Goal: Transaction & Acquisition: Book appointment/travel/reservation

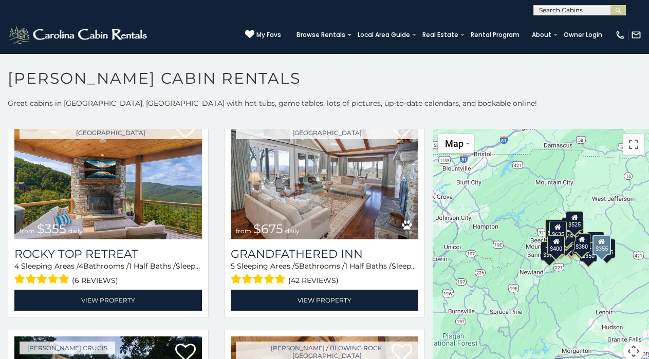
scroll to position [478, 0]
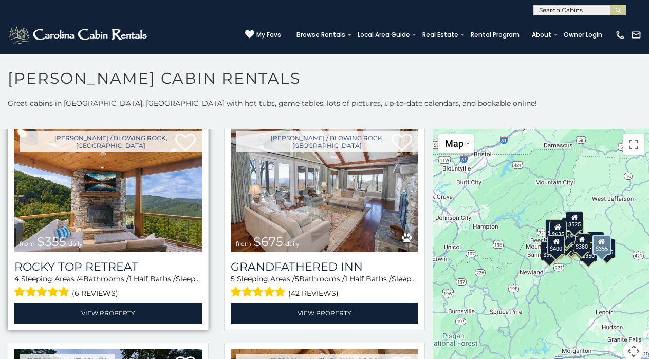
click at [150, 195] on img at bounding box center [107, 189] width 187 height 126
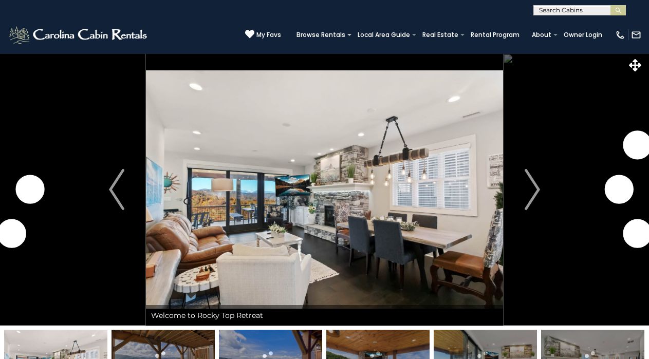
click at [534, 189] on img "Next" at bounding box center [531, 189] width 15 height 41
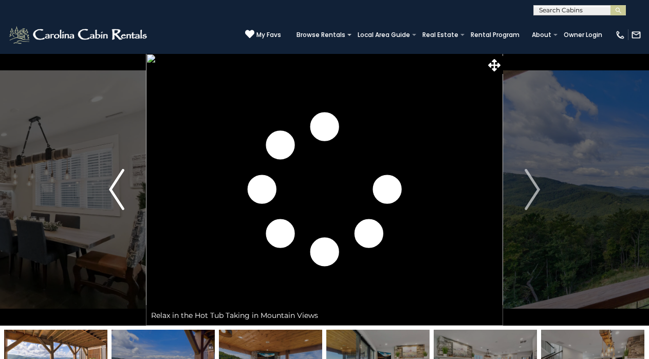
click at [109, 190] on img "Previous" at bounding box center [116, 189] width 15 height 41
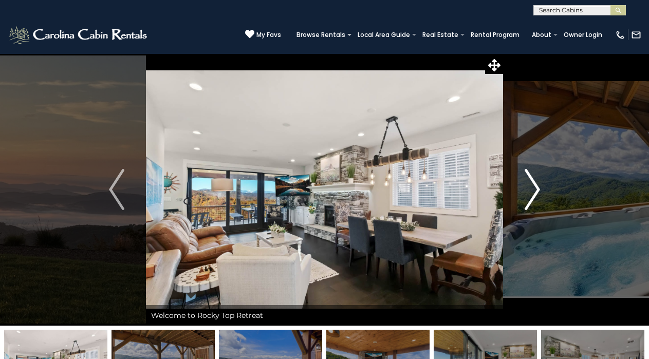
click at [530, 183] on img "Next" at bounding box center [531, 189] width 15 height 41
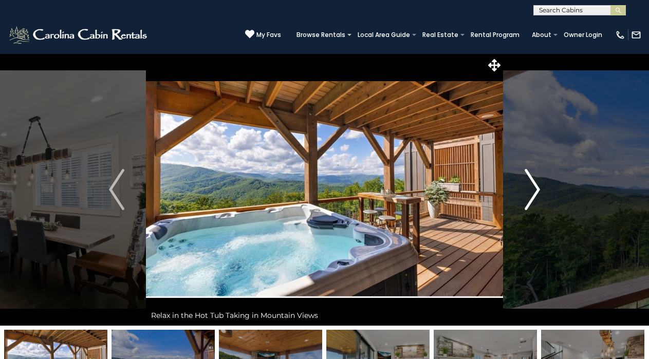
click at [530, 183] on img "Next" at bounding box center [531, 189] width 15 height 41
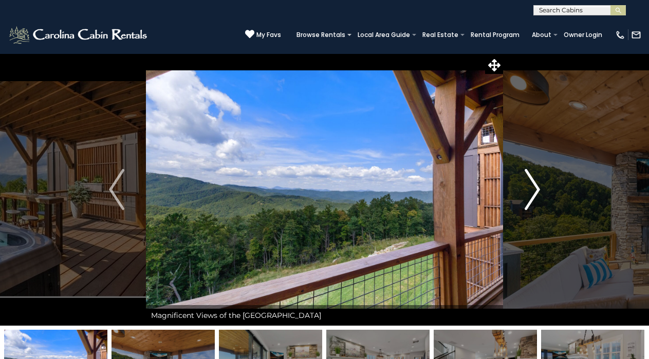
click at [530, 183] on img "Next" at bounding box center [531, 189] width 15 height 41
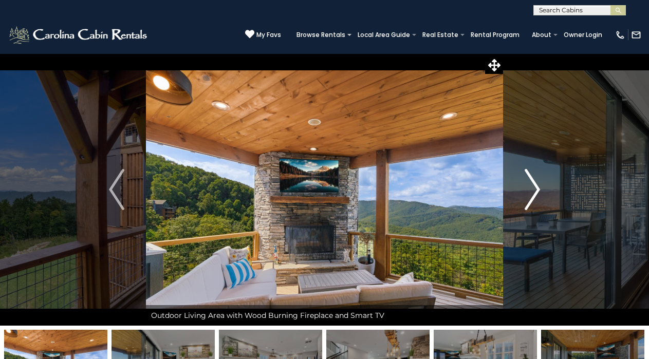
click at [530, 183] on img "Next" at bounding box center [531, 189] width 15 height 41
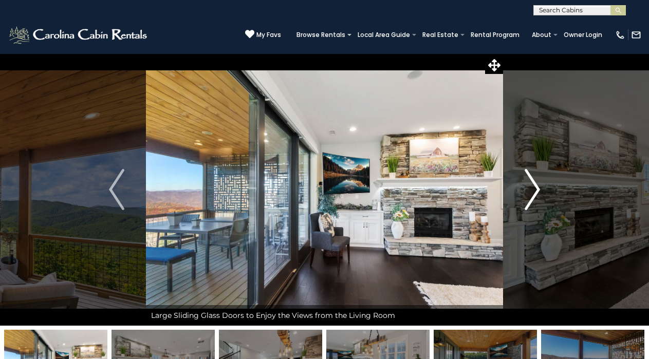
click at [530, 183] on img "Next" at bounding box center [531, 189] width 15 height 41
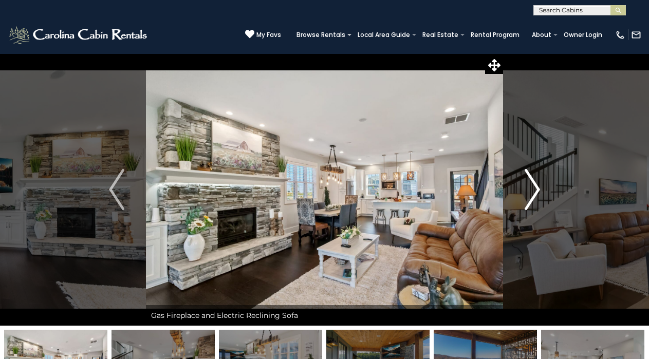
click at [530, 183] on img "Next" at bounding box center [531, 189] width 15 height 41
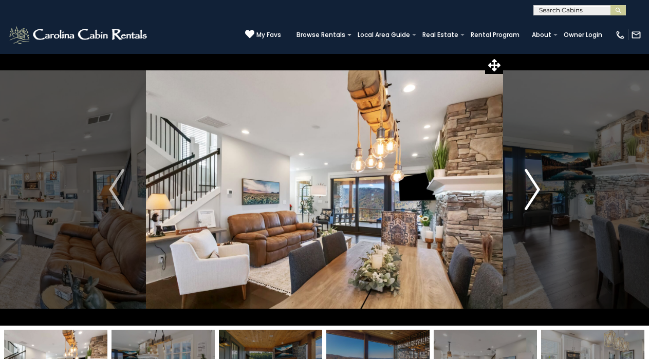
click at [530, 183] on img "Next" at bounding box center [531, 189] width 15 height 41
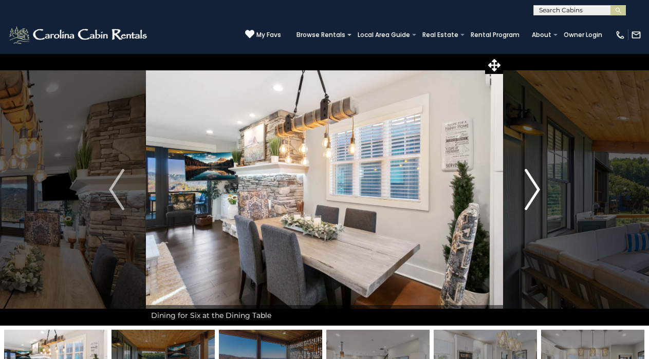
click at [530, 183] on img "Next" at bounding box center [531, 189] width 15 height 41
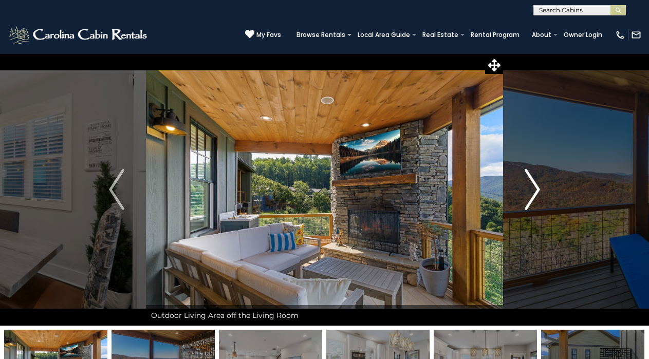
click at [530, 183] on img "Next" at bounding box center [531, 189] width 15 height 41
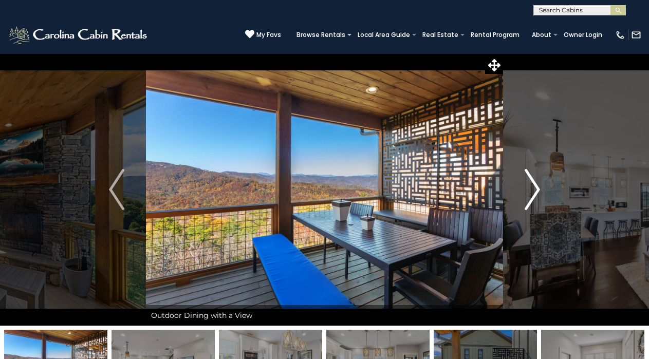
click at [530, 183] on img "Next" at bounding box center [531, 189] width 15 height 41
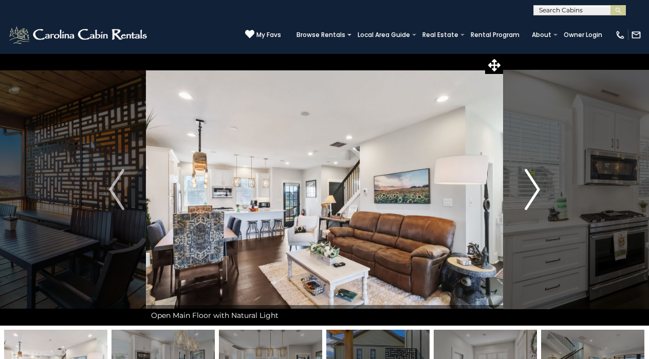
click at [530, 183] on img "Next" at bounding box center [531, 189] width 15 height 41
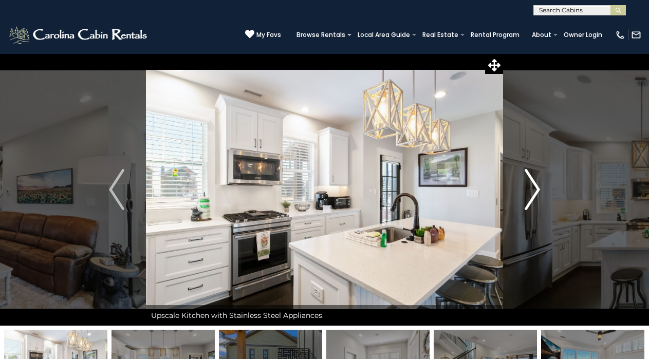
click at [530, 183] on img "Next" at bounding box center [531, 189] width 15 height 41
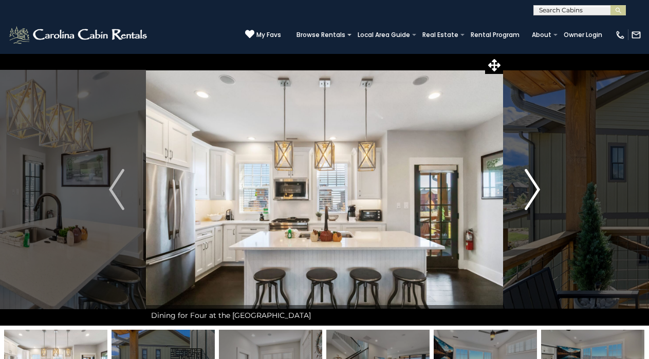
click at [530, 183] on img "Next" at bounding box center [531, 189] width 15 height 41
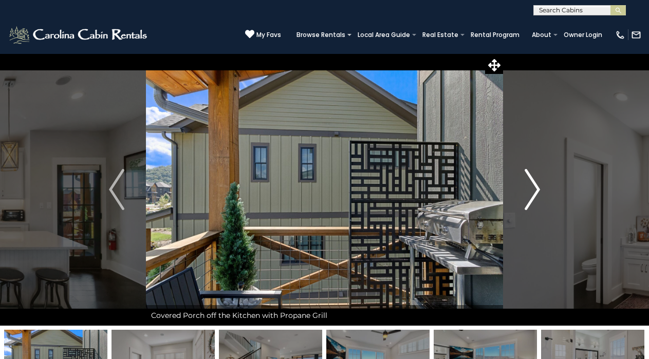
click at [530, 183] on img "Next" at bounding box center [531, 189] width 15 height 41
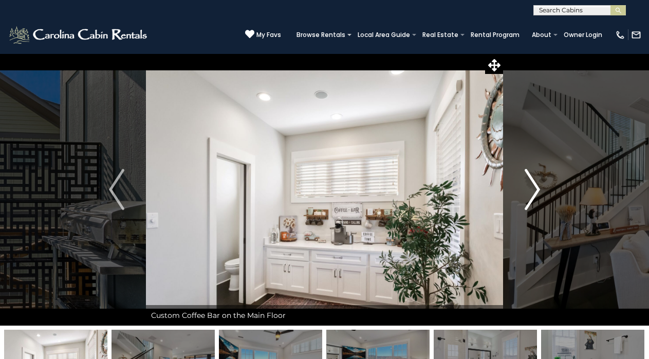
click at [530, 183] on img "Next" at bounding box center [531, 189] width 15 height 41
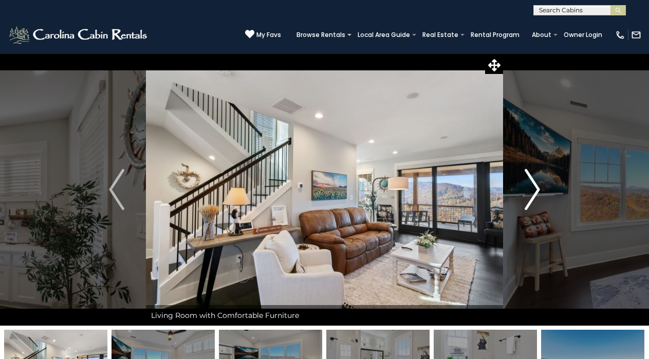
click at [530, 183] on img "Next" at bounding box center [531, 189] width 15 height 41
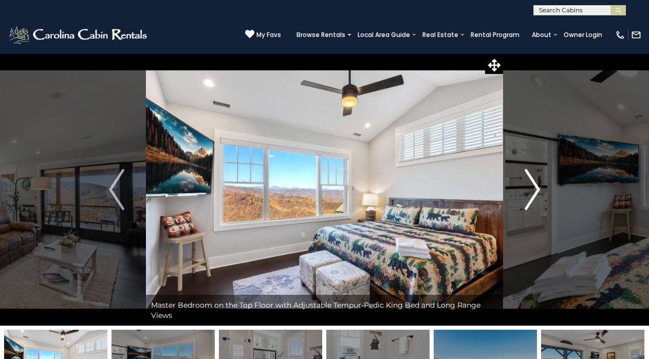
click at [530, 183] on img "Next" at bounding box center [531, 189] width 15 height 41
